Goal: Find specific page/section: Find specific page/section

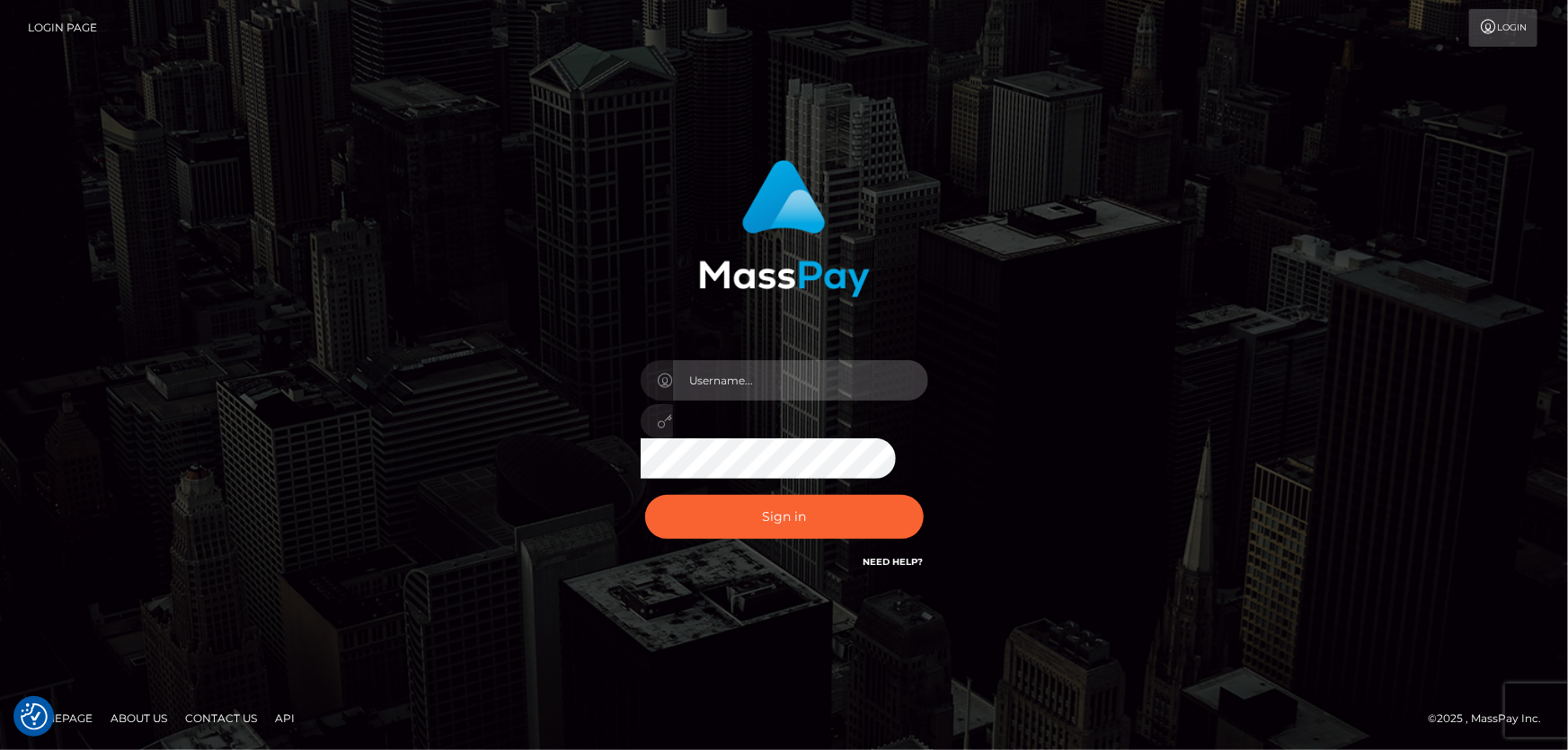
type input "[PERSON_NAME].Cirnat"
click at [923, 493] on div at bounding box center [762, 546] width 369 height 205
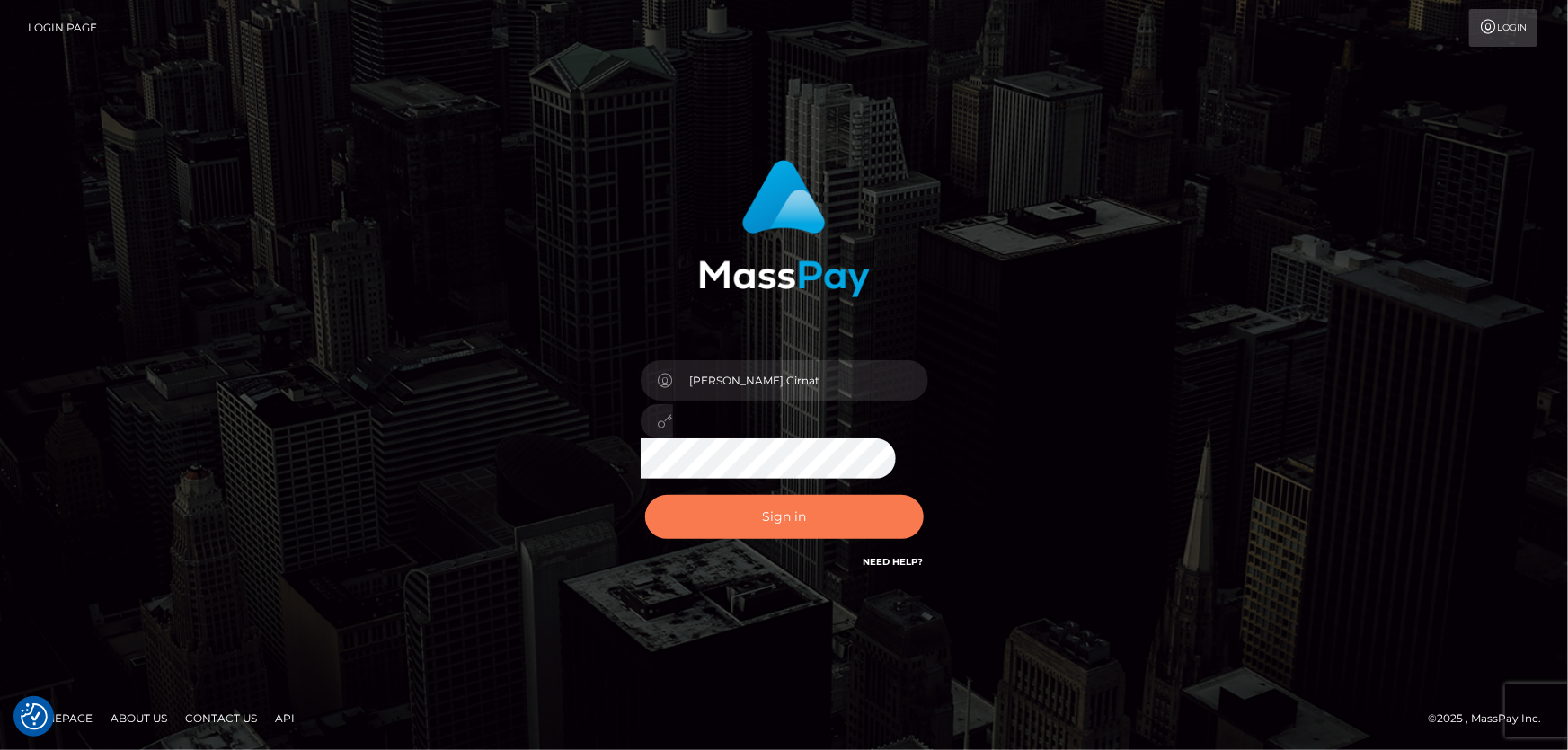
click at [744, 519] on button "Sign in" at bounding box center [784, 518] width 279 height 44
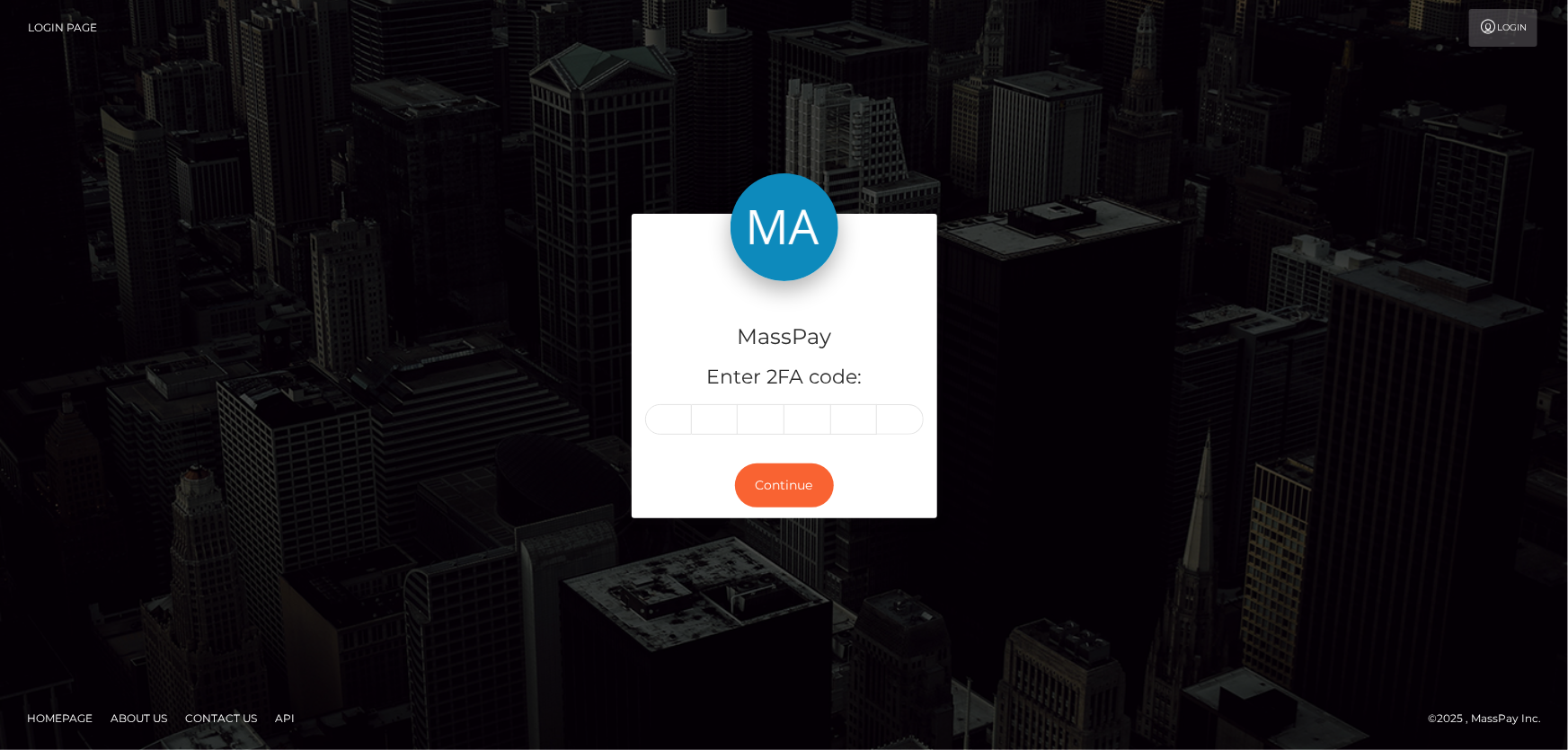
click at [671, 408] on input "text" at bounding box center [669, 419] width 46 height 31
type input "2"
type input "0"
type input "9"
type input "8"
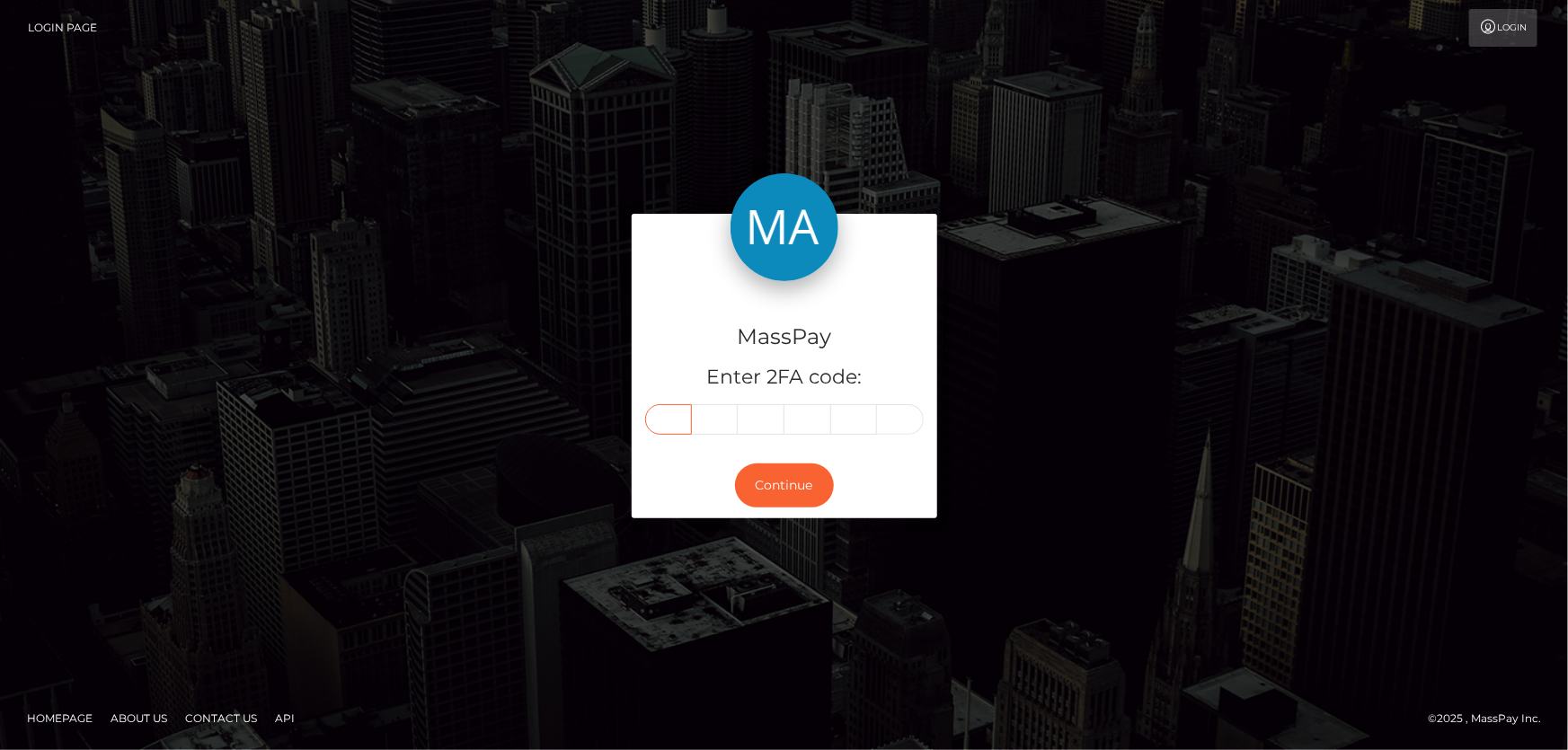
type input "2"
type input "1"
type input "0"
type input "9"
type input "8"
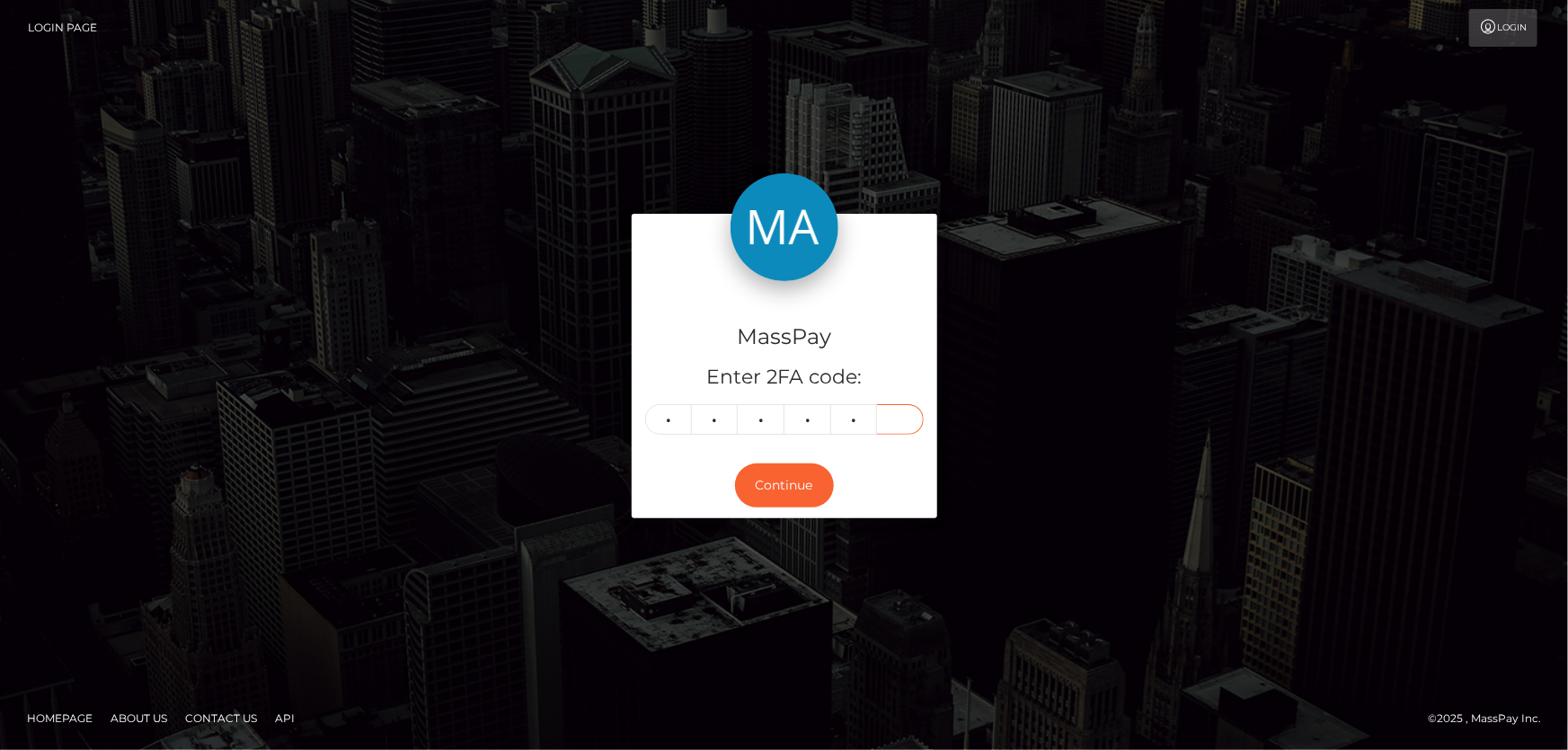
type input "8"
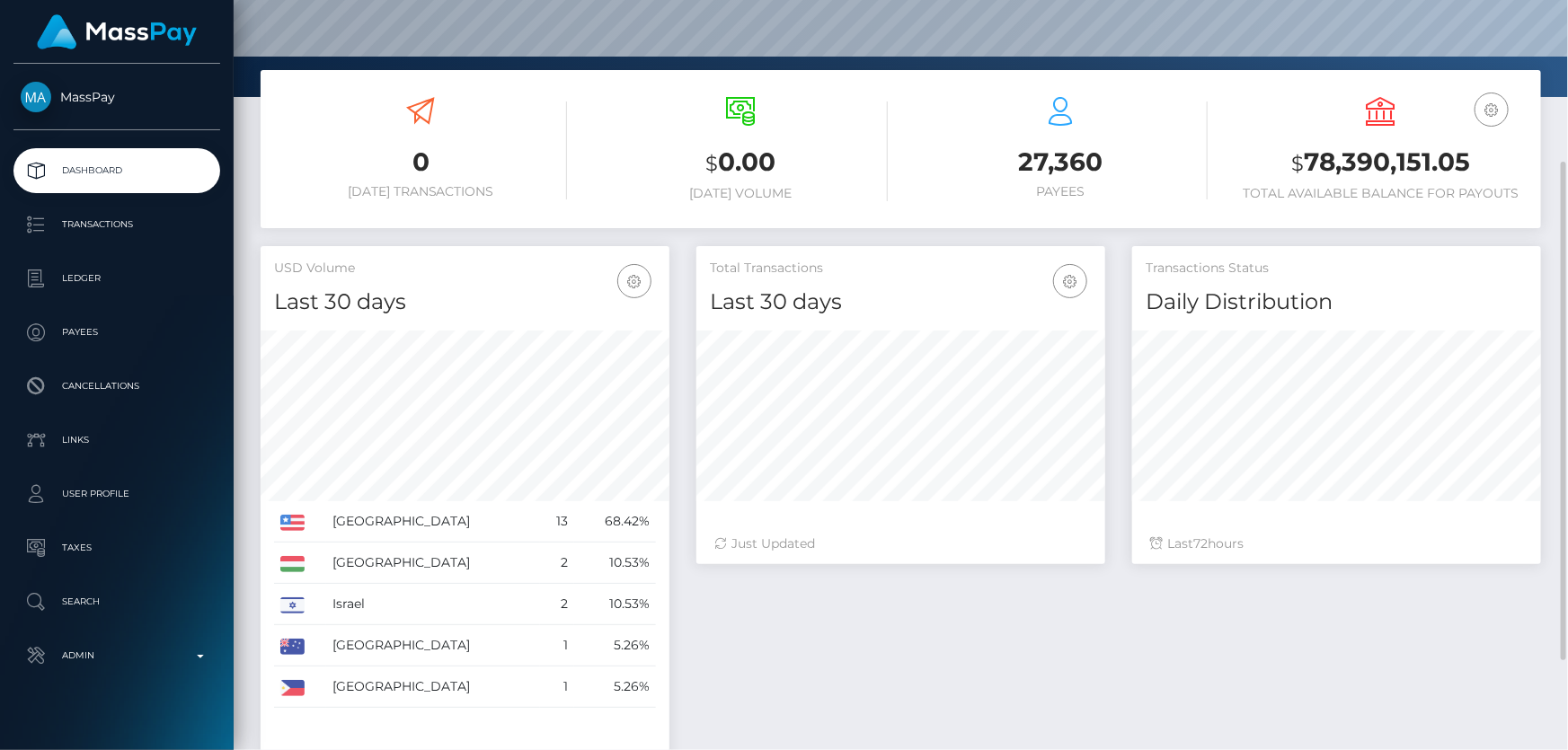
scroll to position [318, 408]
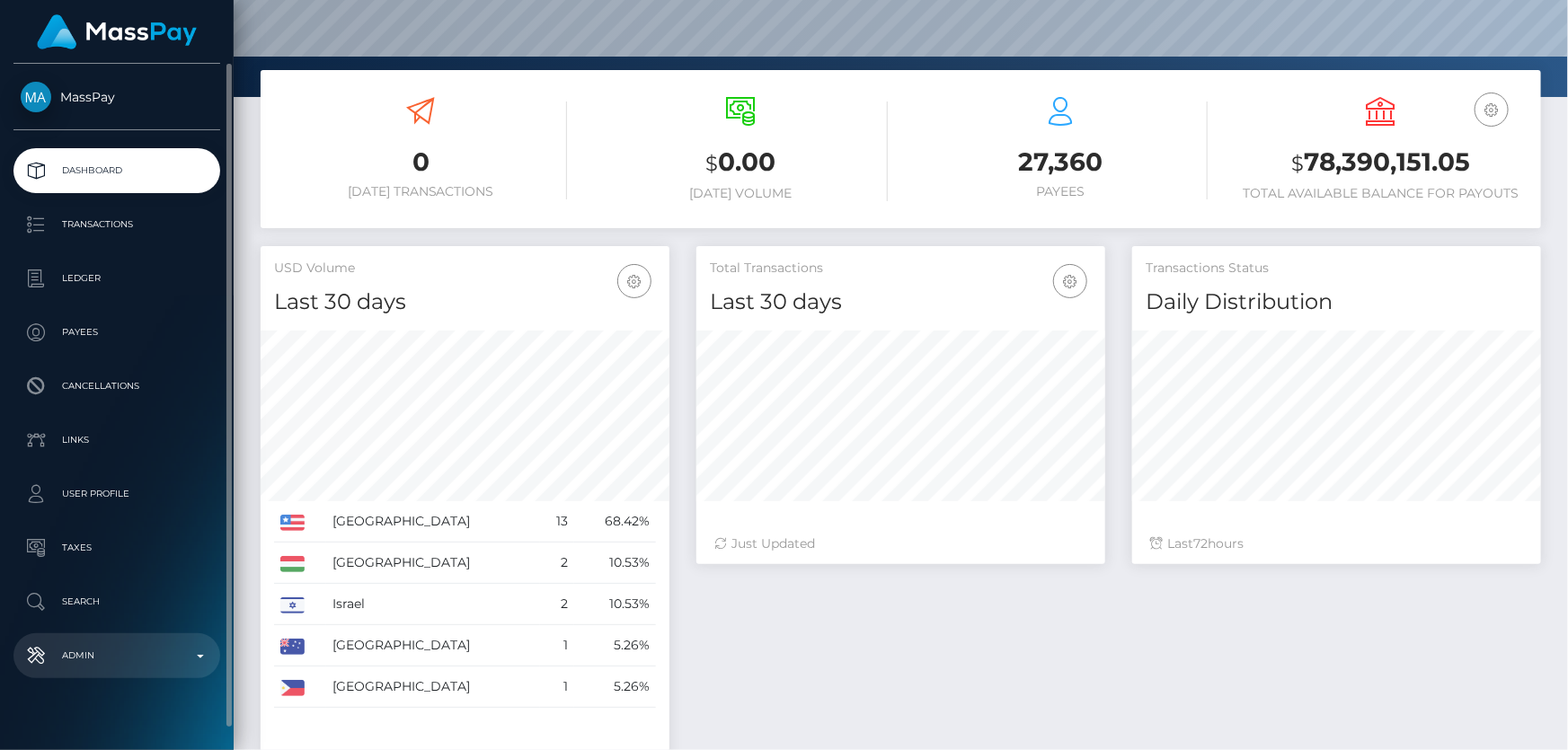
click at [110, 659] on p "Admin" at bounding box center [117, 656] width 193 height 27
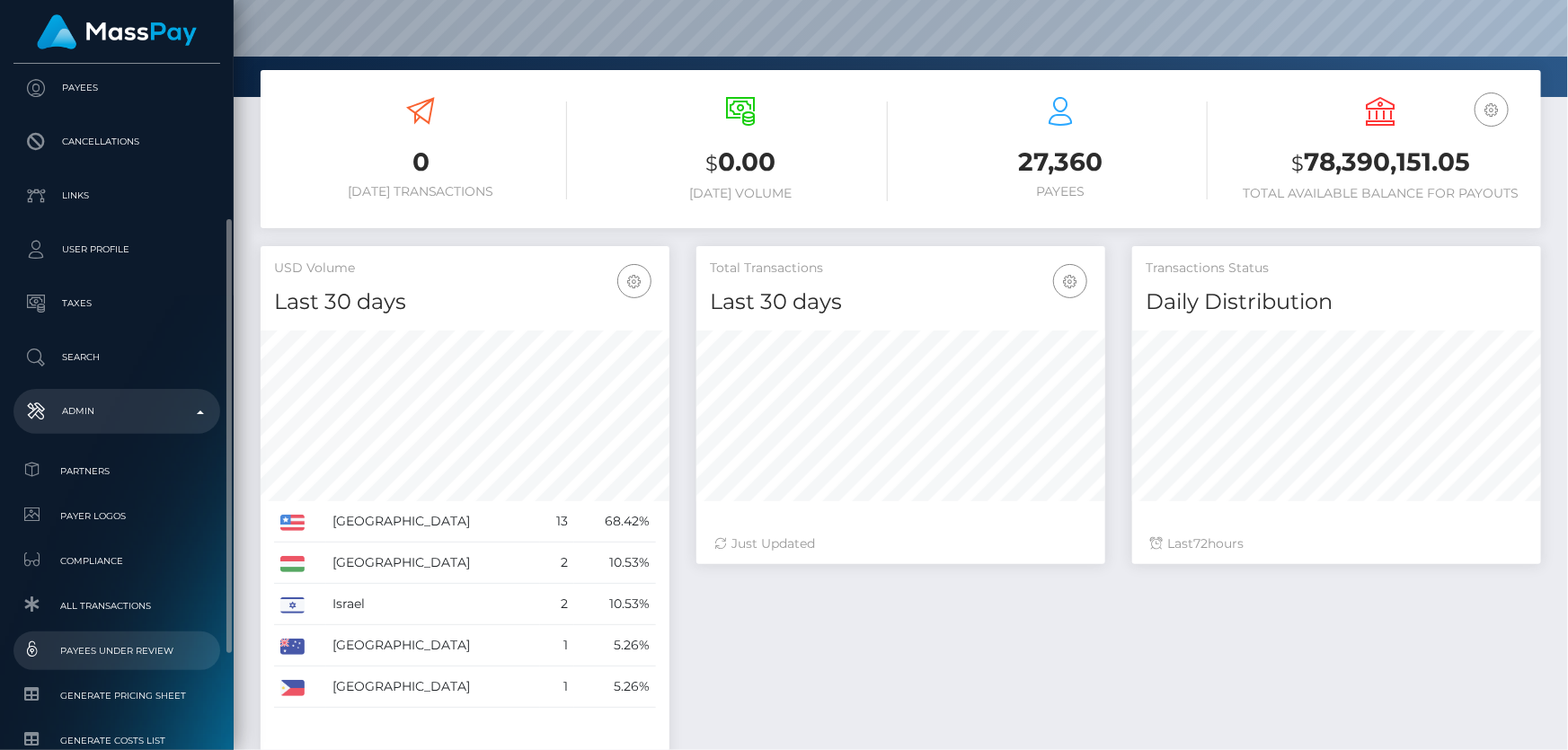
click at [154, 650] on span "Payees under Review" at bounding box center [117, 651] width 193 height 20
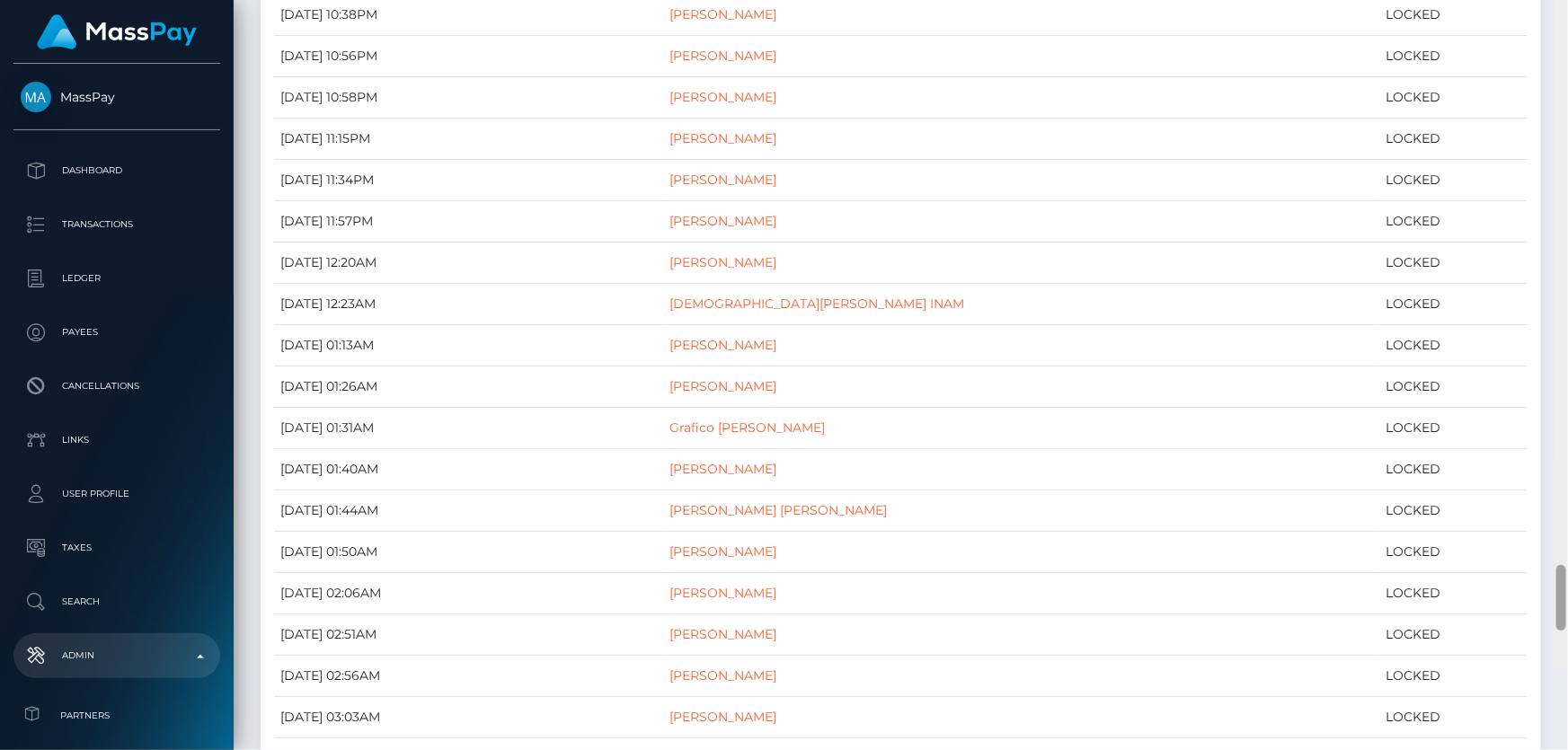
scroll to position [7784, 0]
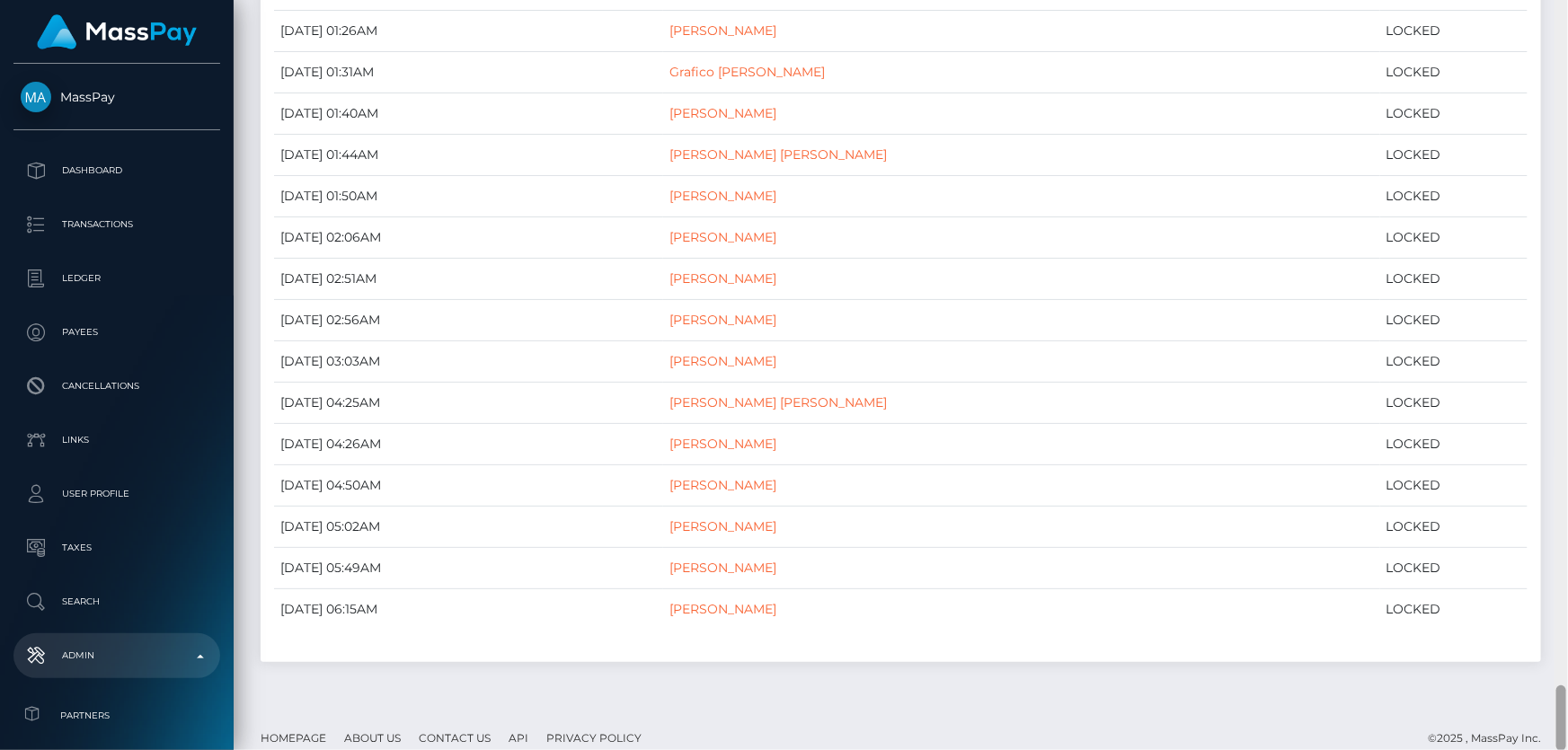
drag, startPoint x: 1562, startPoint y: 173, endPoint x: 1567, endPoint y: 769, distance: 596.0
click at [1567, 749] on html "MassPay Dashboard Transactions Ledger Payees Cancellations Links" at bounding box center [784, 375] width 1568 height 750
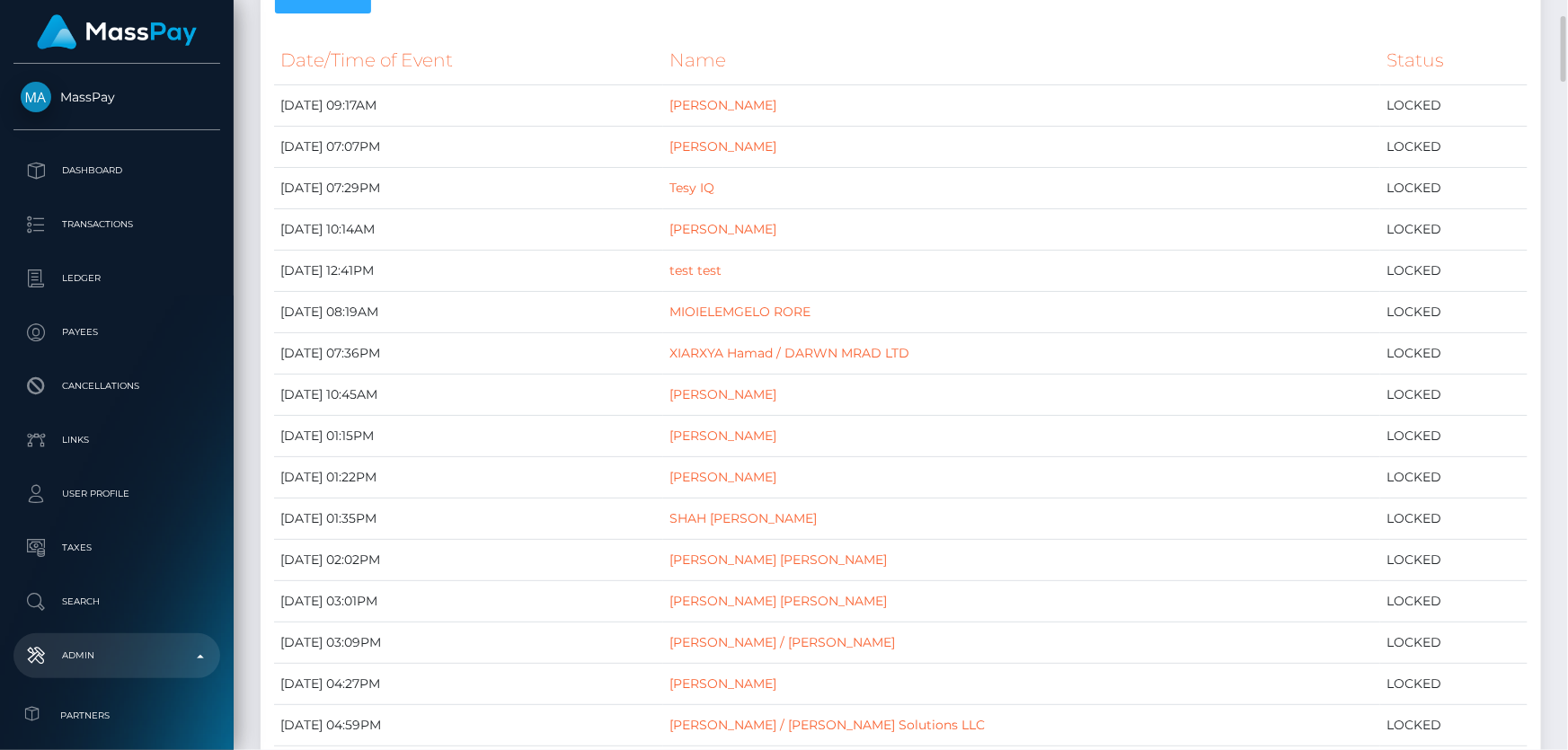
scroll to position [0, 0]
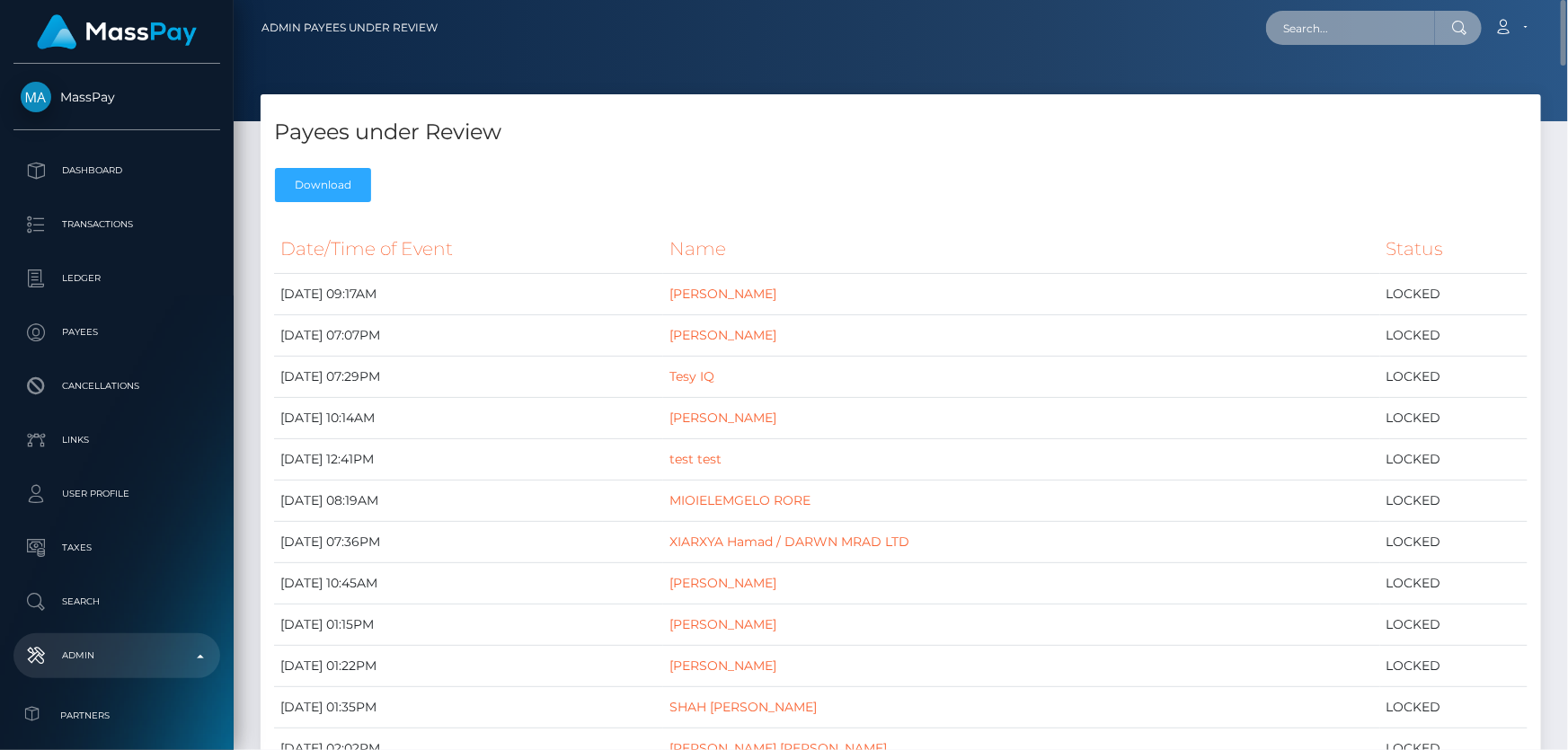
click at [1329, 36] on input "text" at bounding box center [1350, 28] width 169 height 34
paste input "aff4c51b-0330-4fd1-b63b-063cdd297a3f"
click at [1314, 34] on input "aff4c51b-0330-4fd1-b63b-063cdd297a3f" at bounding box center [1350, 28] width 169 height 34
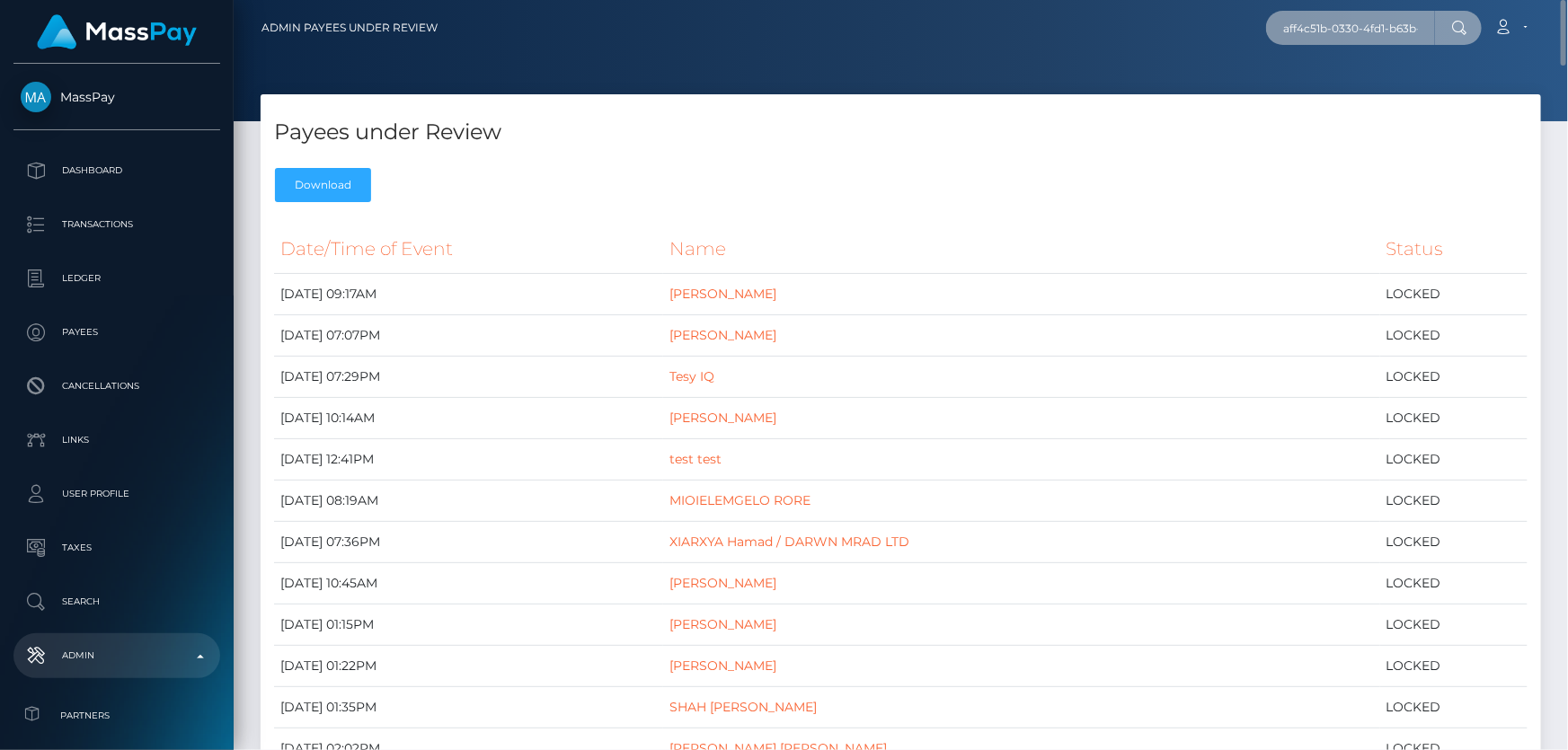
click at [1314, 33] on input "aff4c51b-0330-4fd1-b63b-063cdd297a3f" at bounding box center [1350, 28] width 169 height 34
paste input "455ca981-b87e-43e5-9262-b86a1c141cc"
type input "455ca981-b87e-43e5-9262-b86a1c141ccf"
